Goal: Information Seeking & Learning: Learn about a topic

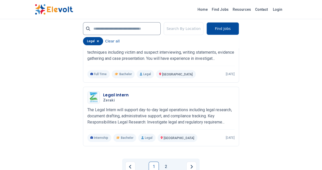
scroll to position [1026, 0]
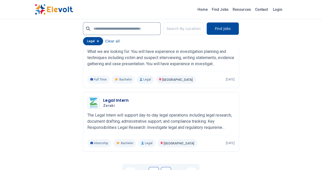
click at [168, 166] on link "2" at bounding box center [166, 171] width 10 height 10
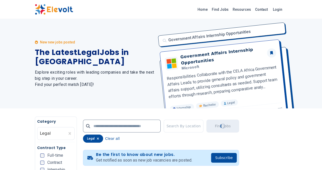
scroll to position [0, 0]
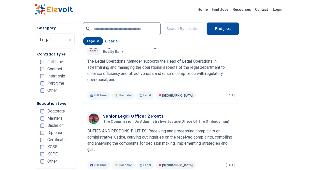
scroll to position [272, 0]
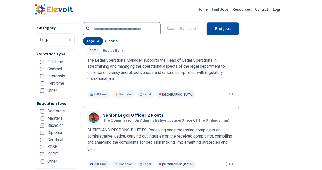
click at [116, 112] on h3 "Senior Legal Officer 2 Posts" at bounding box center [167, 115] width 129 height 6
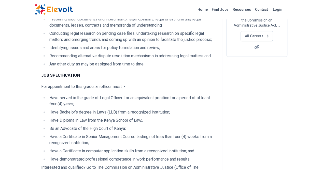
scroll to position [119, 0]
